Goal: Task Accomplishment & Management: Complete application form

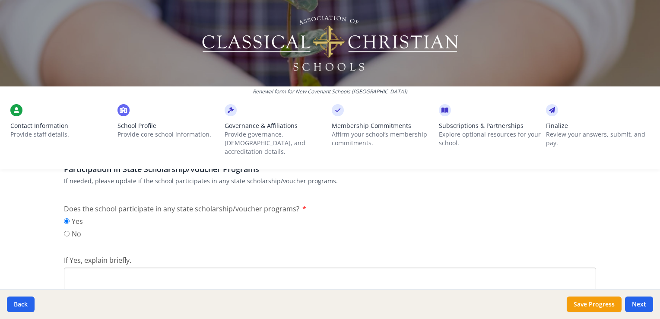
scroll to position [1209, 0]
click at [64, 229] on input "No" at bounding box center [67, 232] width 6 height 6
radio input "true"
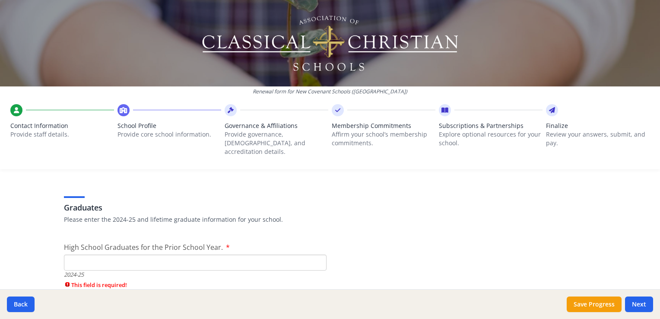
scroll to position [1296, 0]
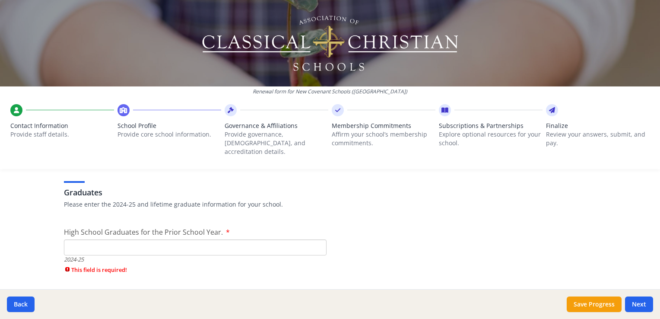
click at [269, 200] on p "Please enter the 2024-25 and lifetime graduate information for your school." at bounding box center [330, 204] width 532 height 9
click at [100, 239] on input "High School Graduates for the Prior School Year." at bounding box center [195, 247] width 263 height 16
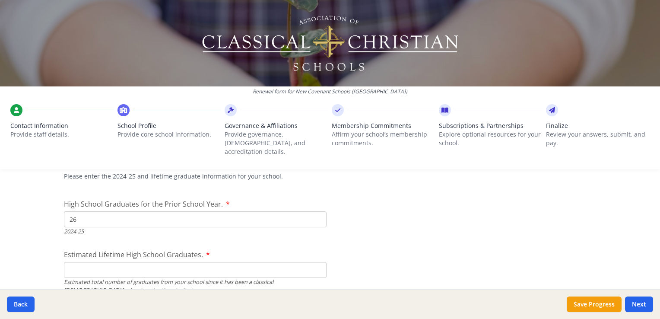
scroll to position [1339, 0]
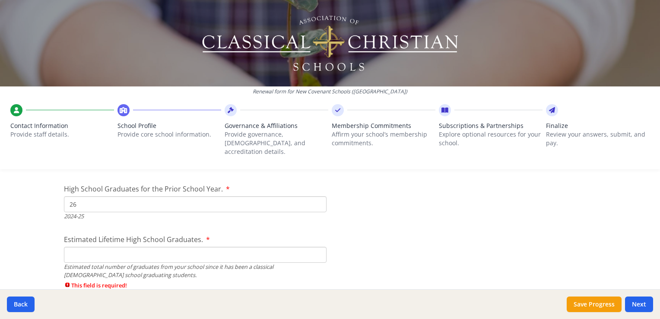
type input "26"
click at [96, 247] on input "Estimated Lifetime High School Graduates." at bounding box center [195, 255] width 263 height 16
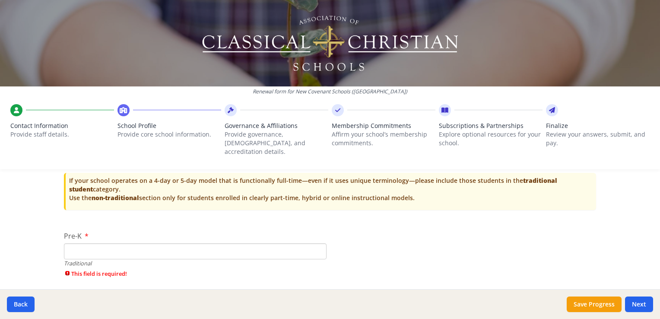
scroll to position [1857, 0]
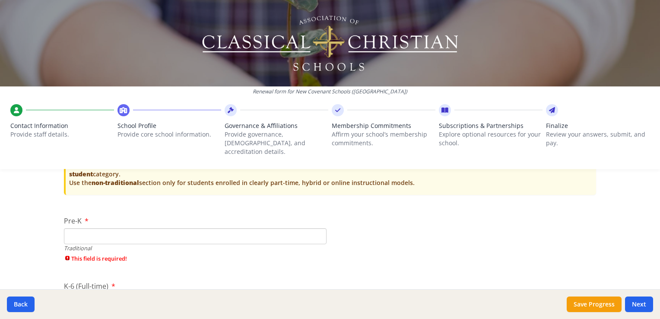
type input "409"
click at [111, 229] on input "Pre-K" at bounding box center [195, 236] width 263 height 16
type input "24"
click at [104, 279] on input "K-6 (Full-time)" at bounding box center [195, 287] width 263 height 16
